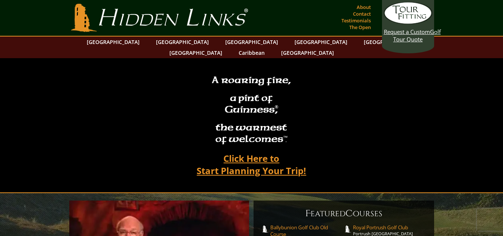
click at [211, 18] on link "Hidden Links Golf" at bounding box center [159, 18] width 181 height 28
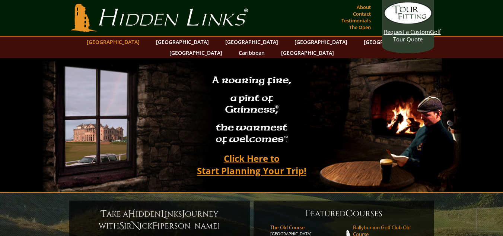
click at [134, 44] on link "[GEOGRAPHIC_DATA]" at bounding box center [113, 42] width 60 height 11
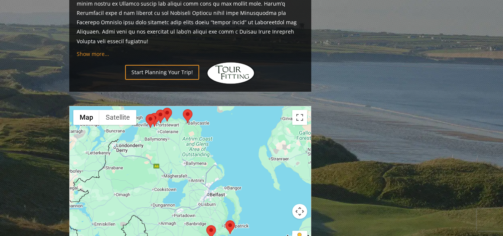
scroll to position [775, 0]
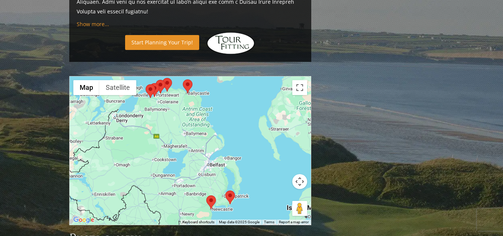
click at [162, 35] on link "Start Planning Your Trip!" at bounding box center [162, 42] width 74 height 15
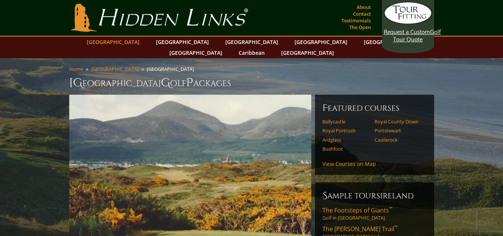
click at [135, 43] on link "[GEOGRAPHIC_DATA]" at bounding box center [113, 42] width 60 height 11
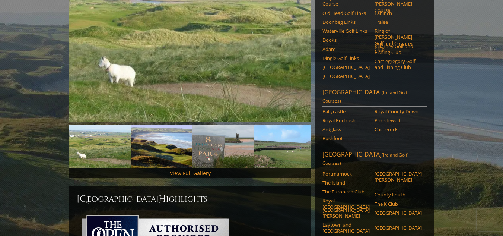
scroll to position [149, 0]
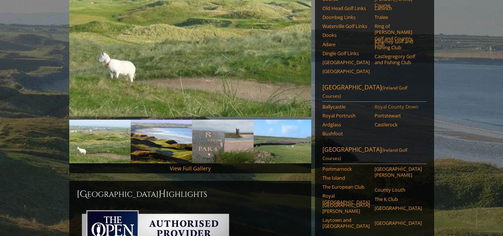
click at [388, 104] on link "Royal County Down" at bounding box center [398, 107] width 47 height 6
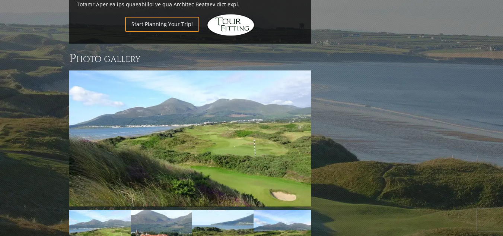
scroll to position [616, 0]
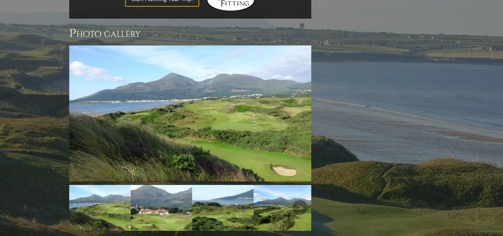
click at [165, 193] on img at bounding box center [161, 208] width 61 height 46
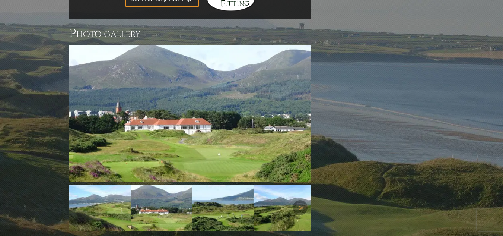
click at [217, 193] on img at bounding box center [222, 208] width 61 height 46
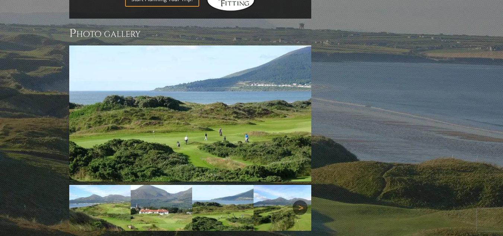
click at [300, 200] on link "Next" at bounding box center [300, 207] width 15 height 15
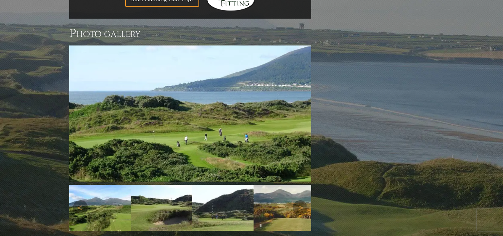
click at [109, 196] on img at bounding box center [99, 208] width 61 height 46
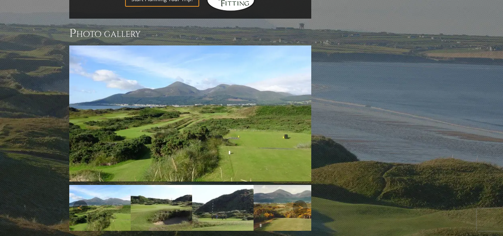
click at [163, 195] on img at bounding box center [161, 208] width 61 height 46
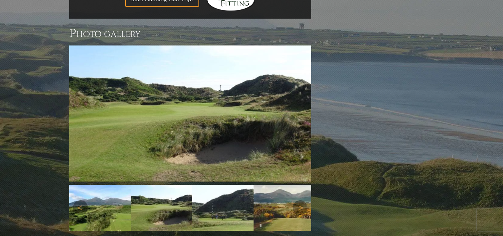
click at [222, 195] on img at bounding box center [222, 208] width 61 height 46
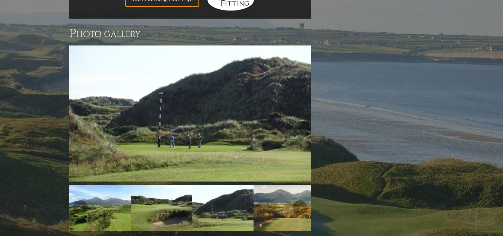
click at [283, 191] on img at bounding box center [284, 208] width 61 height 46
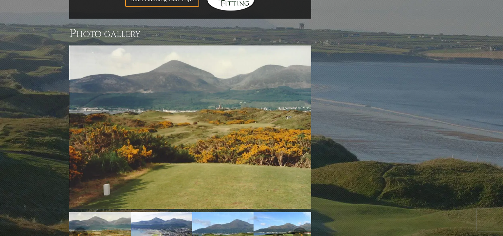
click at [283, 212] on img at bounding box center [284, 235] width 61 height 46
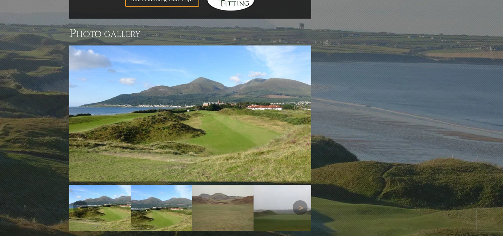
click at [283, 191] on img at bounding box center [284, 208] width 61 height 46
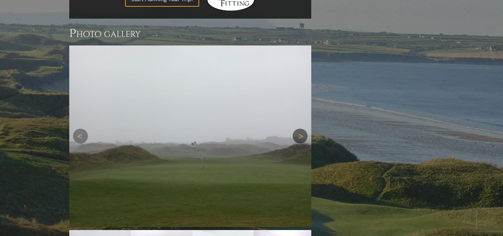
click at [299, 129] on link "Next" at bounding box center [300, 136] width 15 height 15
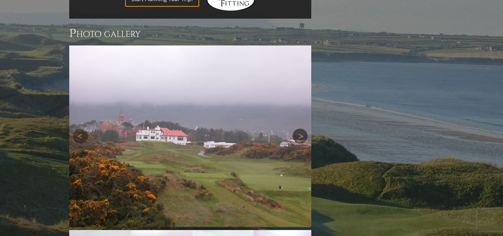
click at [299, 129] on link "Next" at bounding box center [300, 136] width 15 height 15
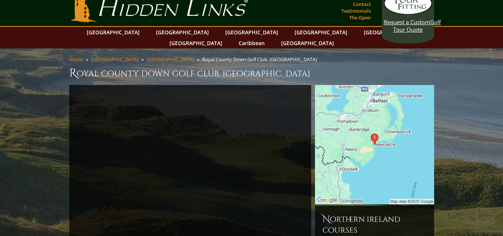
scroll to position [0, 0]
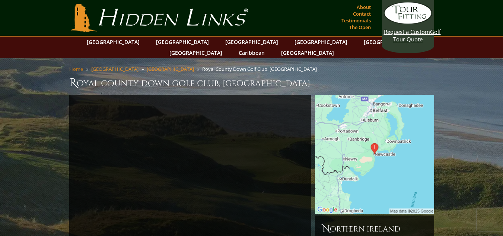
click at [77, 66] on link "Home" at bounding box center [76, 69] width 14 height 7
